Goal: Task Accomplishment & Management: Use online tool/utility

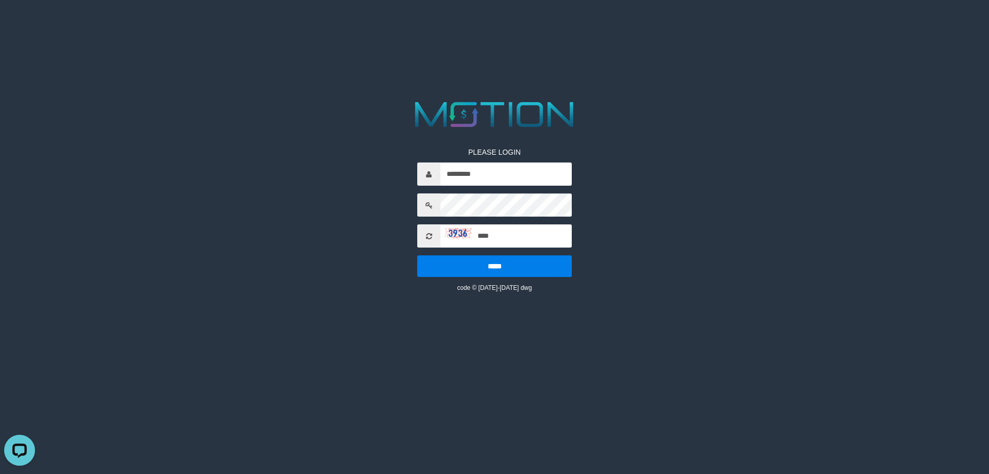
type input "****"
click at [417, 255] on input "*****" at bounding box center [494, 266] width 155 height 22
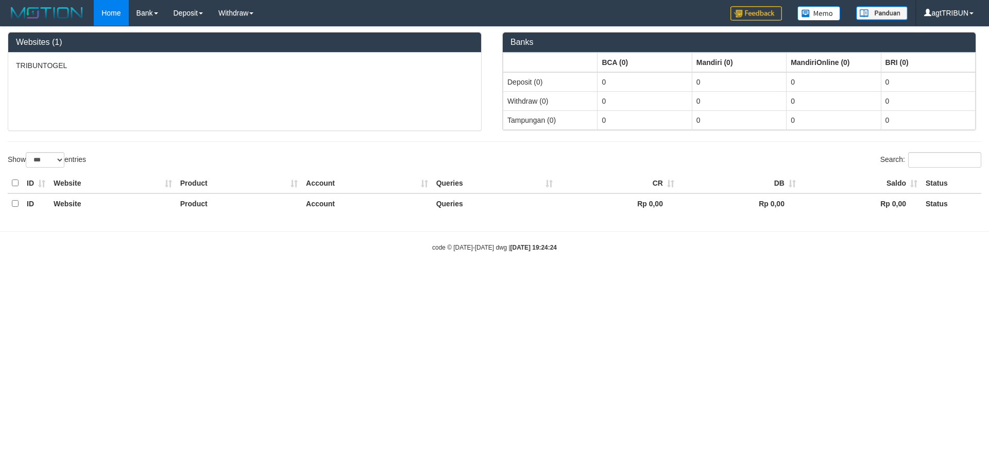
select select "***"
click at [17, 452] on icon "Open LiveChat chat widget" at bounding box center [20, 449] width 10 height 7
